Goal: Find specific page/section: Find specific page/section

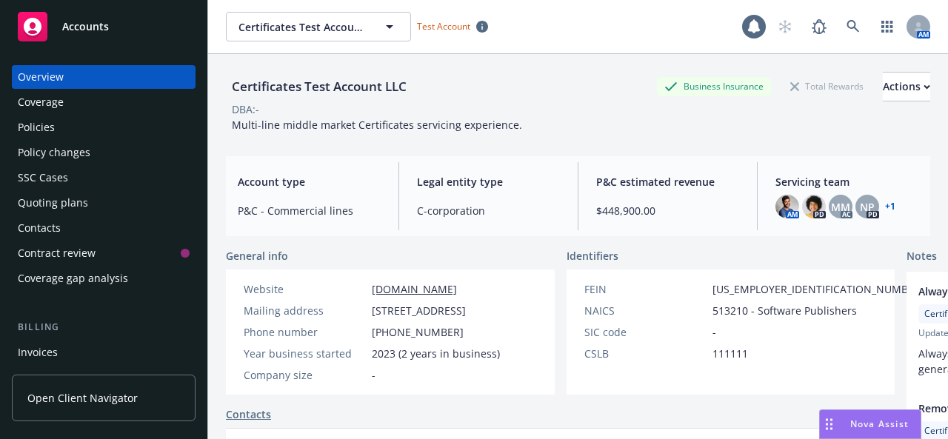
scroll to position [343, 0]
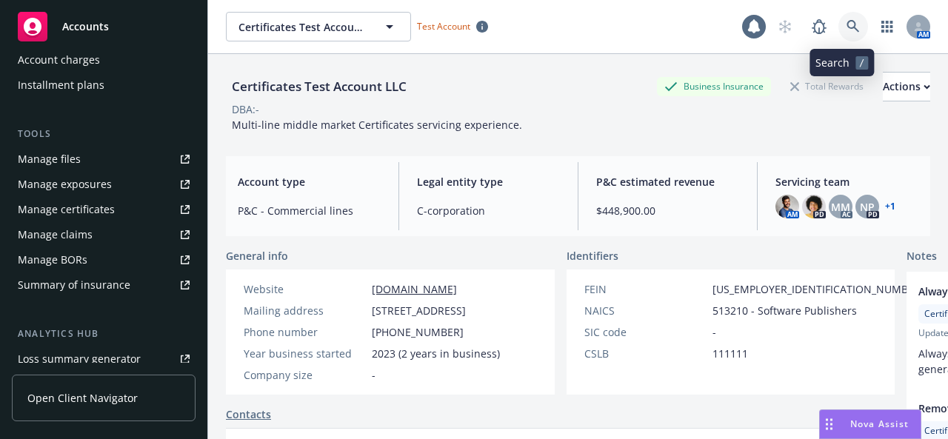
click at [838, 29] on link at bounding box center [853, 27] width 30 height 30
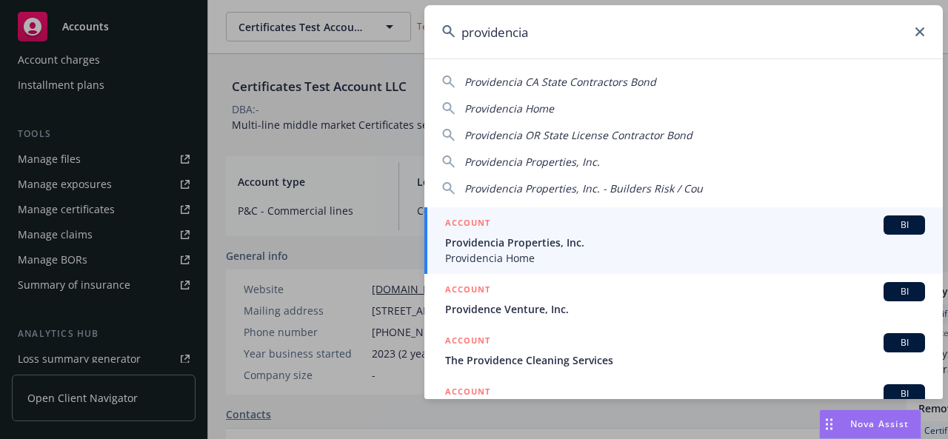
type input "providencia"
click at [508, 261] on span "Providencia Home" at bounding box center [685, 258] width 480 height 16
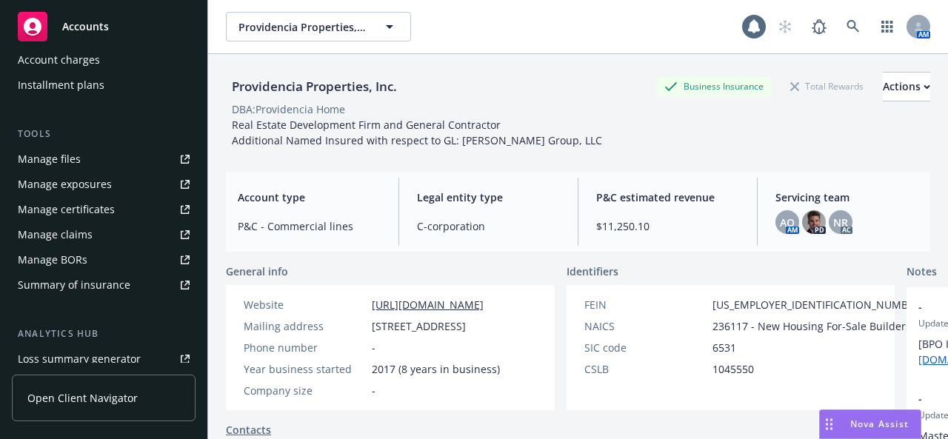
click at [783, 233] on div "AO AM" at bounding box center [787, 222] width 24 height 24
click at [782, 225] on span "AO" at bounding box center [787, 223] width 15 height 16
click at [839, 215] on span "NR" at bounding box center [840, 223] width 15 height 16
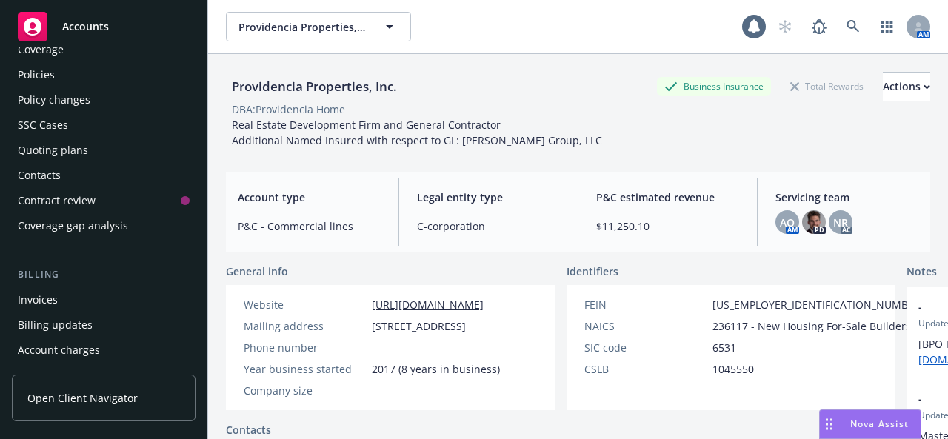
scroll to position [47, 0]
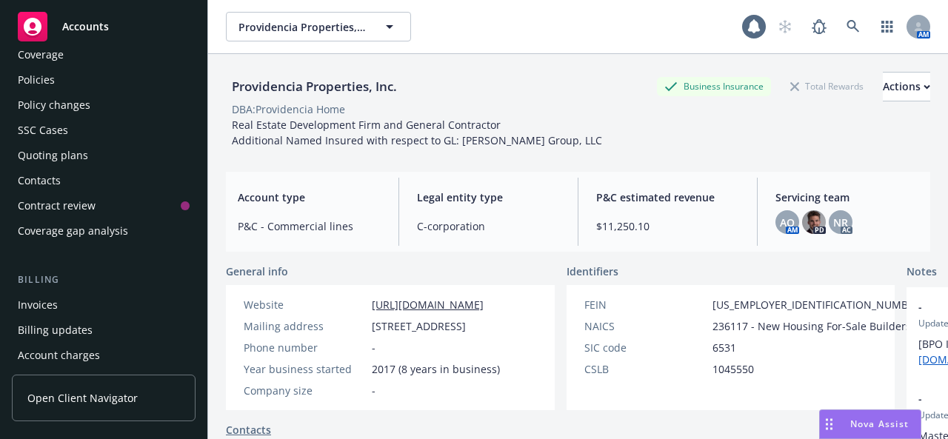
click at [138, 83] on div "Policies" at bounding box center [104, 80] width 172 height 24
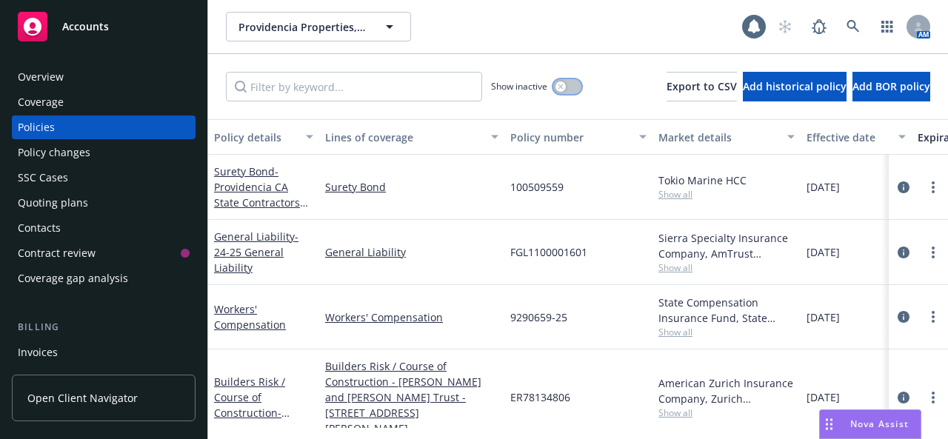
click at [554, 85] on button "button" at bounding box center [567, 86] width 28 height 15
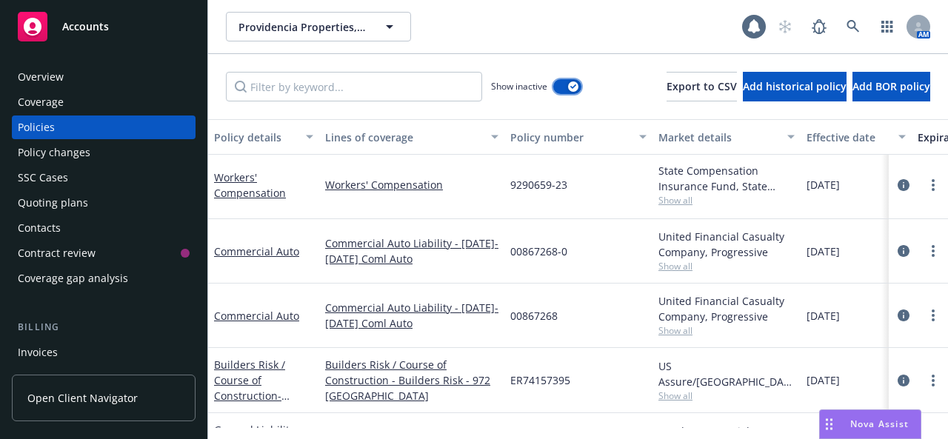
scroll to position [489, 0]
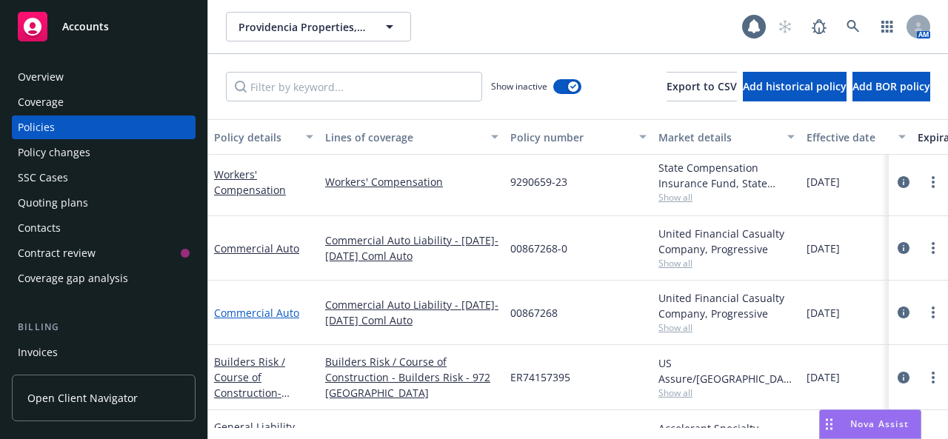
click at [267, 306] on link "Commercial Auto" at bounding box center [256, 313] width 85 height 14
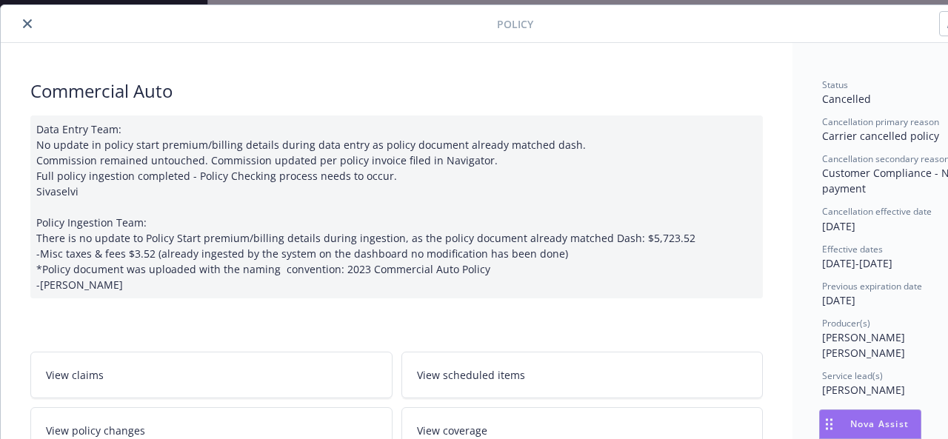
scroll to position [55, 0]
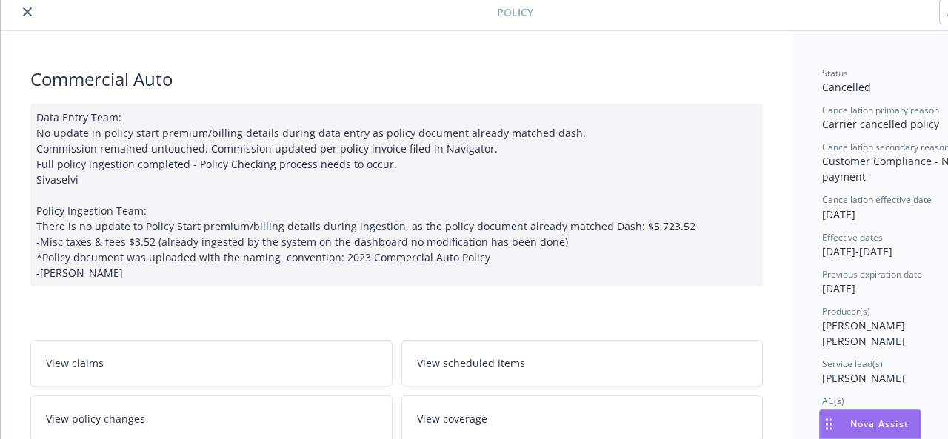
click at [25, 10] on icon "close" at bounding box center [27, 11] width 9 height 9
